Goal: Communication & Community: Answer question/provide support

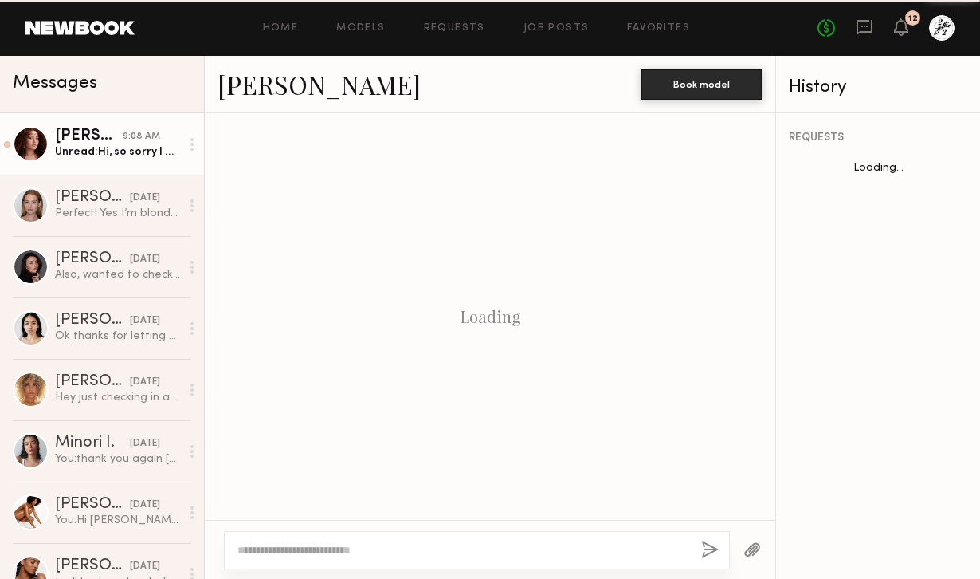
scroll to position [752, 0]
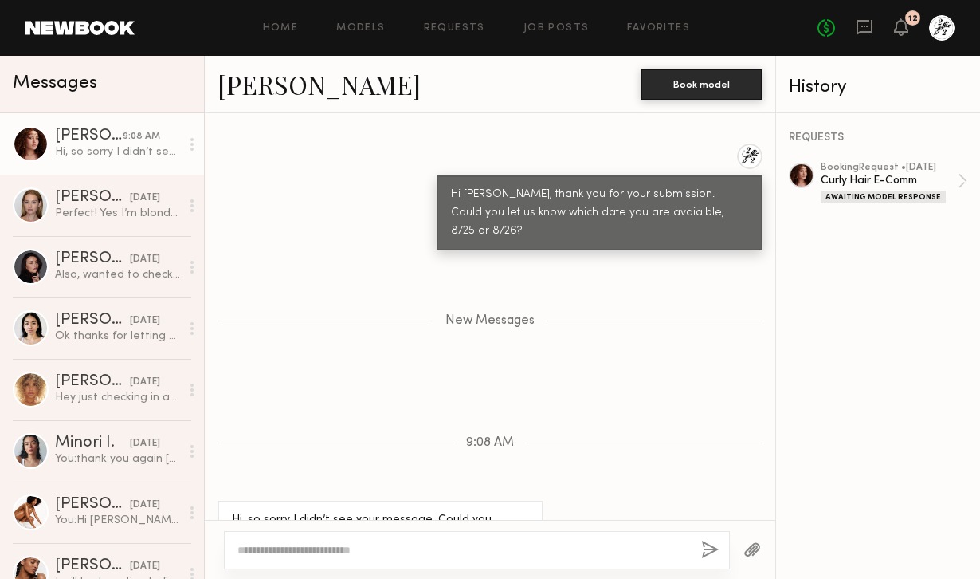
click at [444, 536] on div at bounding box center [477, 550] width 506 height 38
click at [434, 546] on textarea at bounding box center [462, 550] width 451 height 16
type textarea "**********"
click at [708, 550] on button "button" at bounding box center [710, 550] width 18 height 20
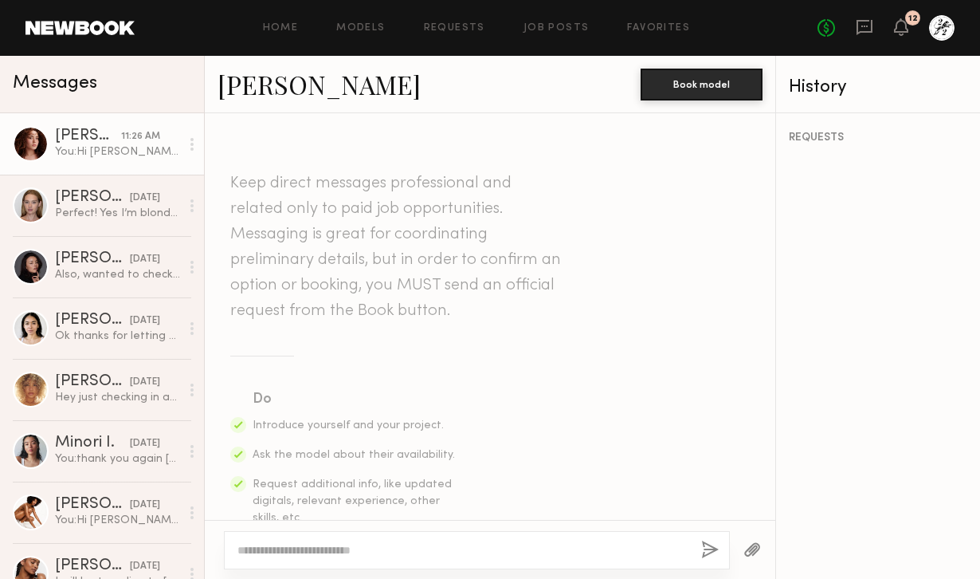
scroll to position [847, 0]
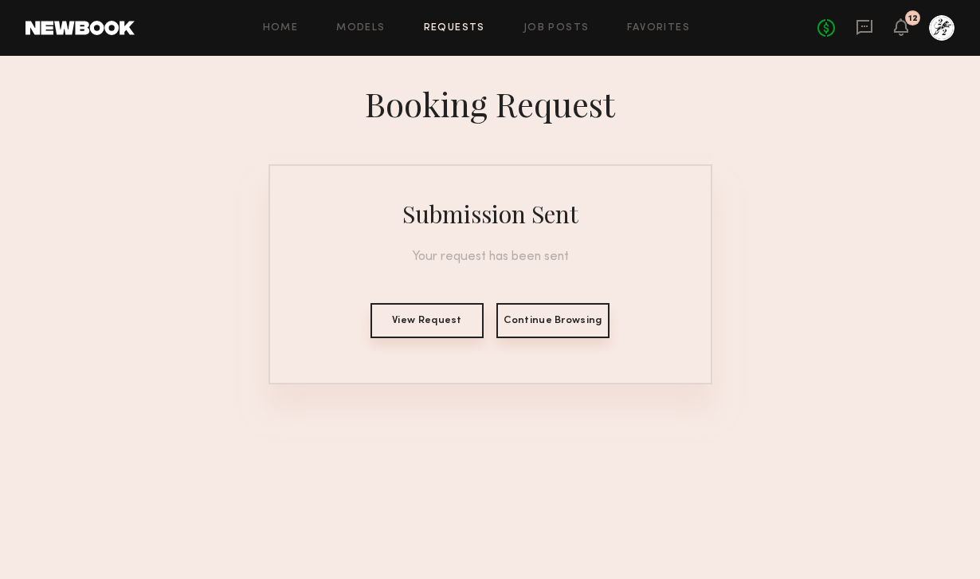
click at [892, 28] on div "No fees up to $5,000 12" at bounding box center [886, 28] width 137 height 26
click at [905, 28] on icon at bounding box center [901, 26] width 13 height 11
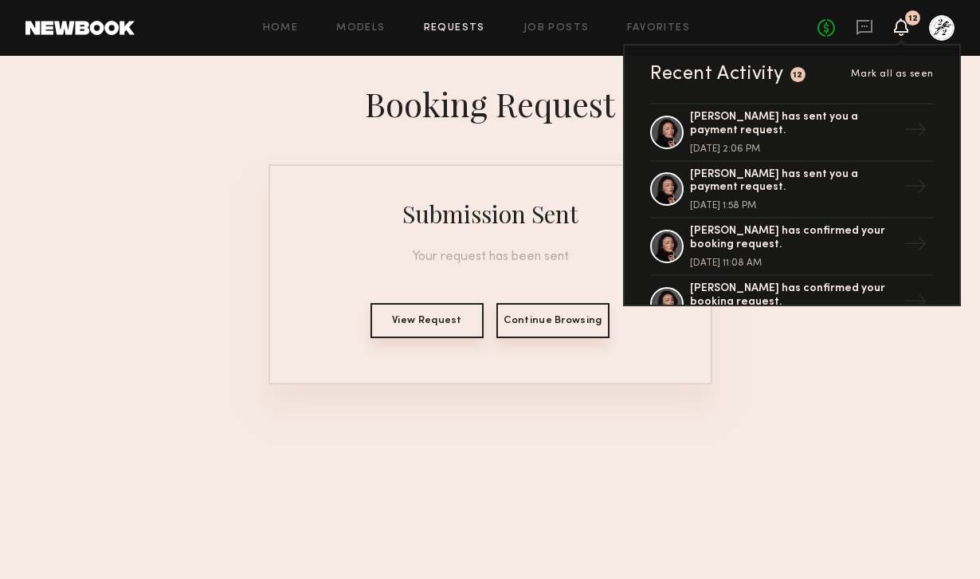
click at [905, 28] on icon at bounding box center [901, 26] width 13 height 11
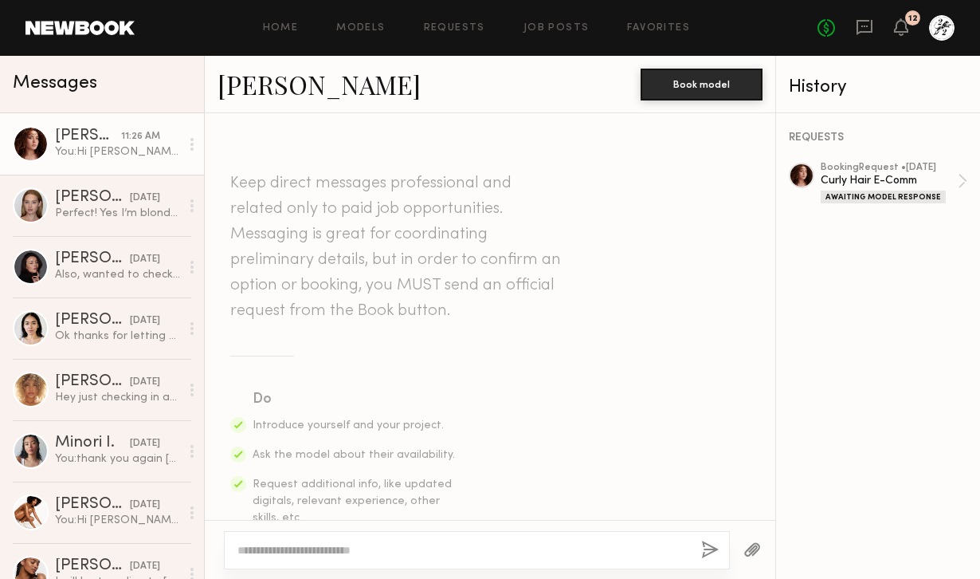
scroll to position [726, 0]
